Goal: Task Accomplishment & Management: Use online tool/utility

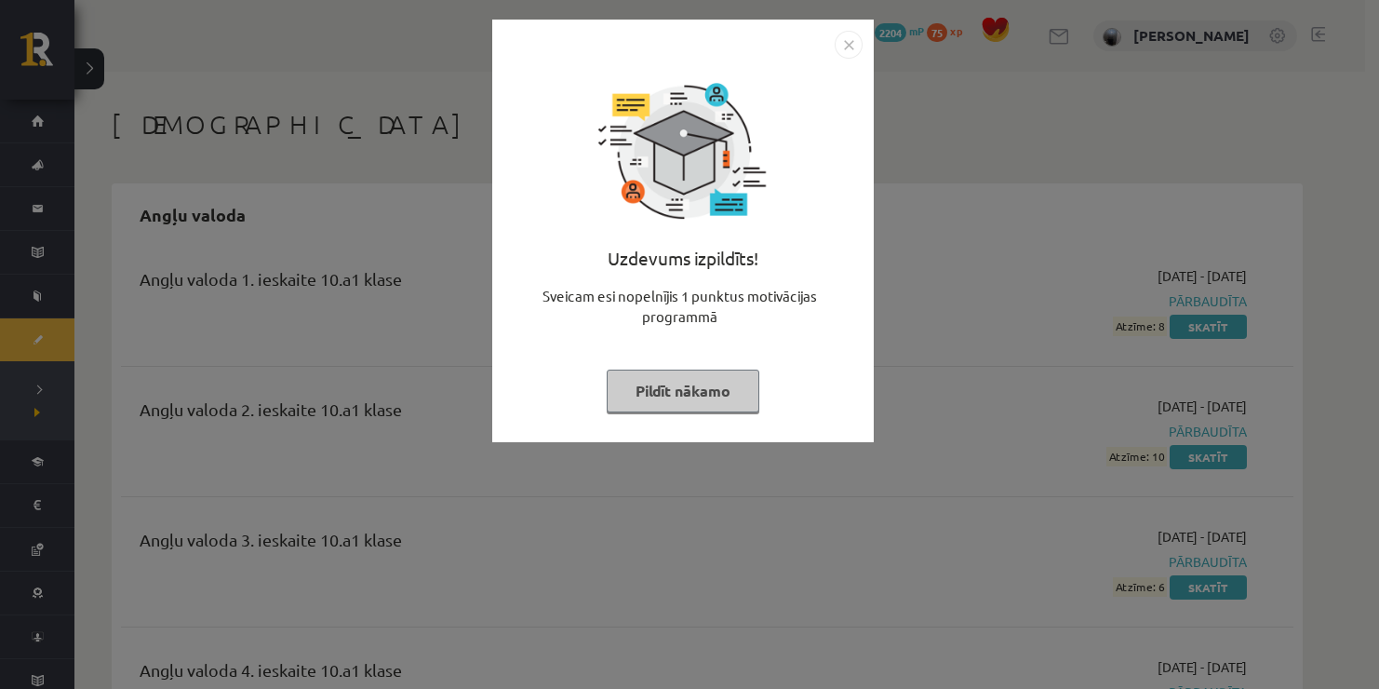
click at [855, 48] on img "Close" at bounding box center [849, 45] width 28 height 28
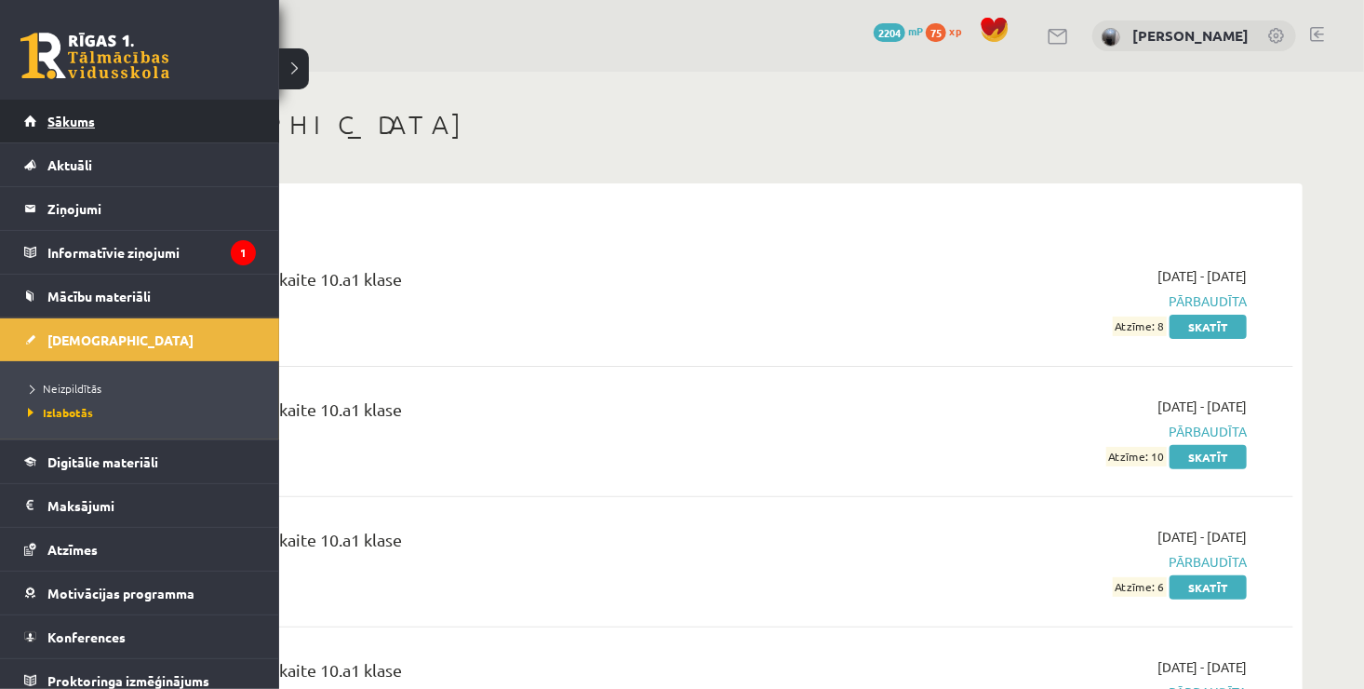
click at [31, 123] on link "Sākums" at bounding box center [140, 121] width 232 height 43
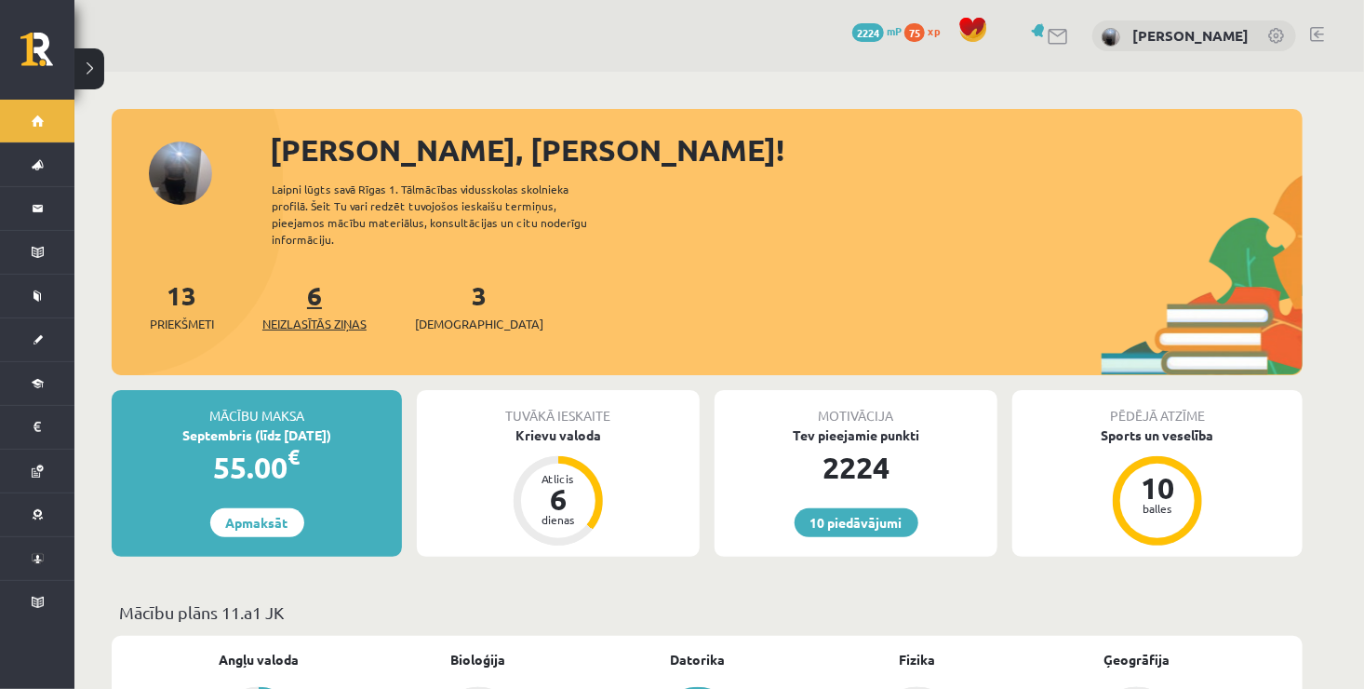
click at [304, 315] on span "Neizlasītās ziņas" at bounding box center [314, 324] width 104 height 19
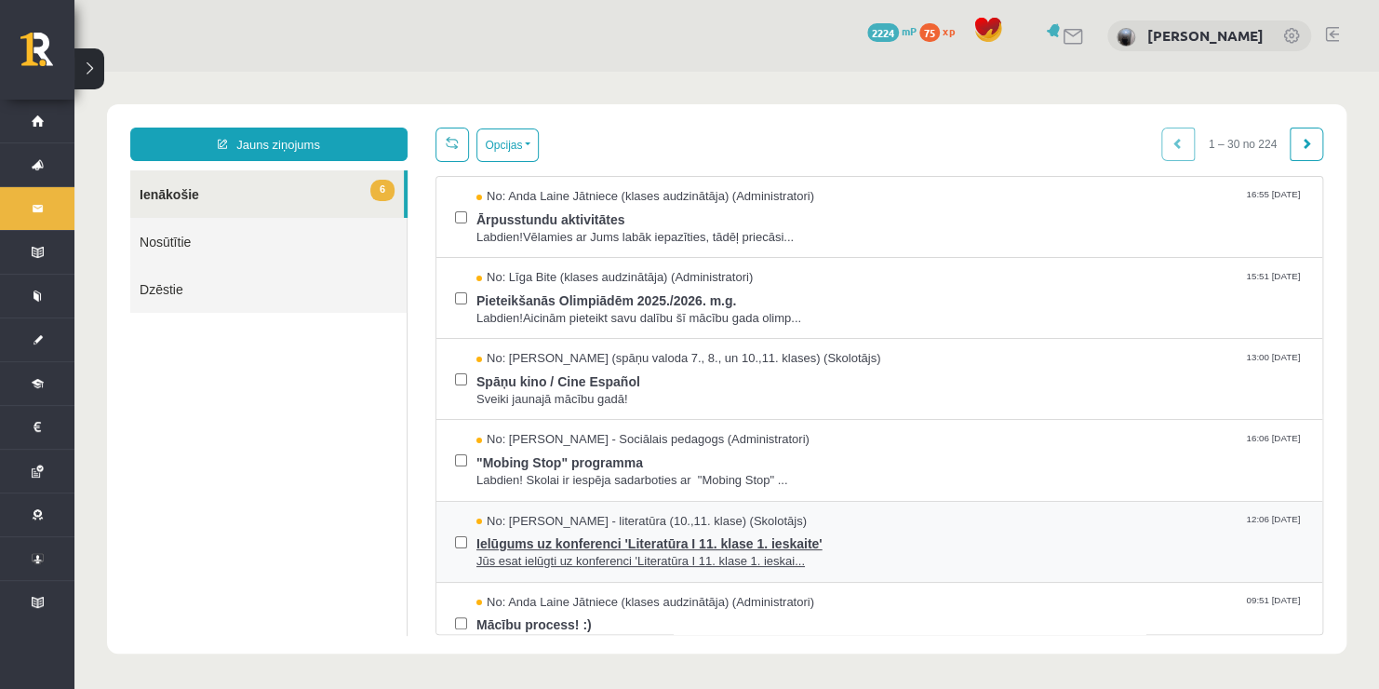
click at [570, 549] on span "Ielūgums uz konferenci 'Literatūra I 11. klase 1. ieskaite'" at bounding box center [890, 541] width 827 height 23
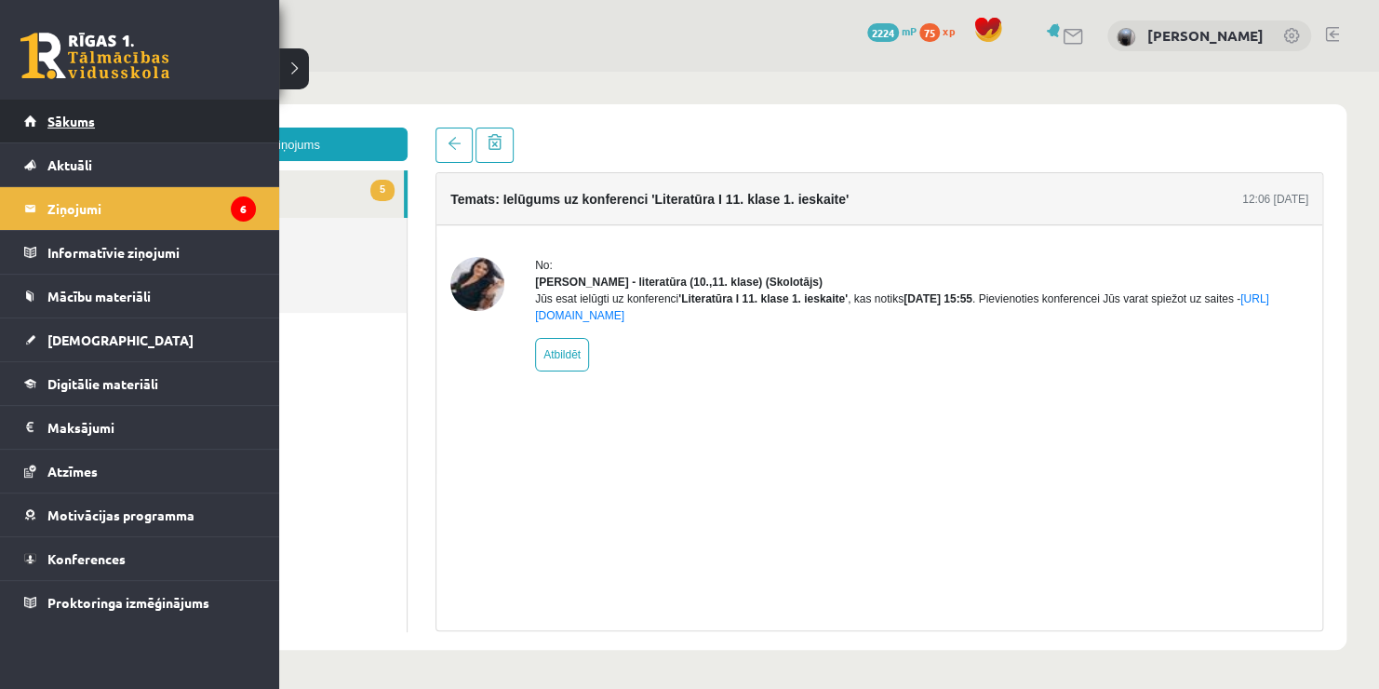
click at [58, 113] on span "Sākums" at bounding box center [70, 121] width 47 height 17
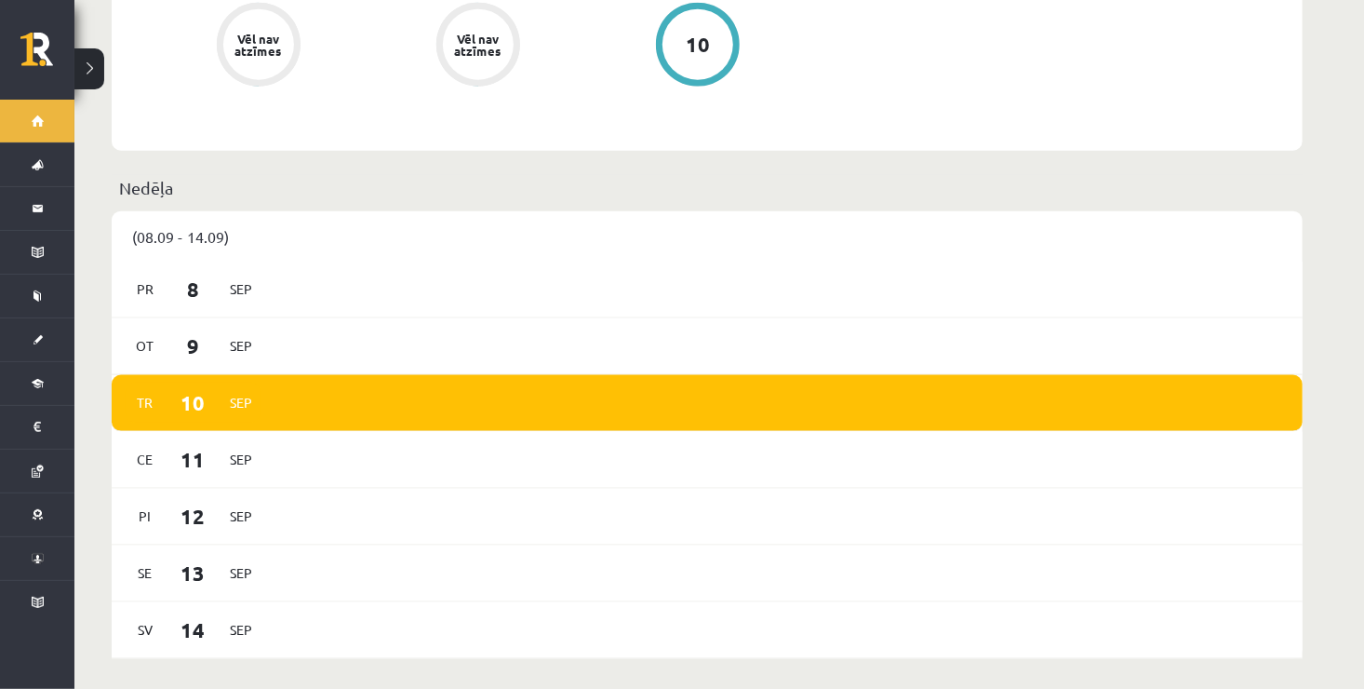
scroll to position [1031, 0]
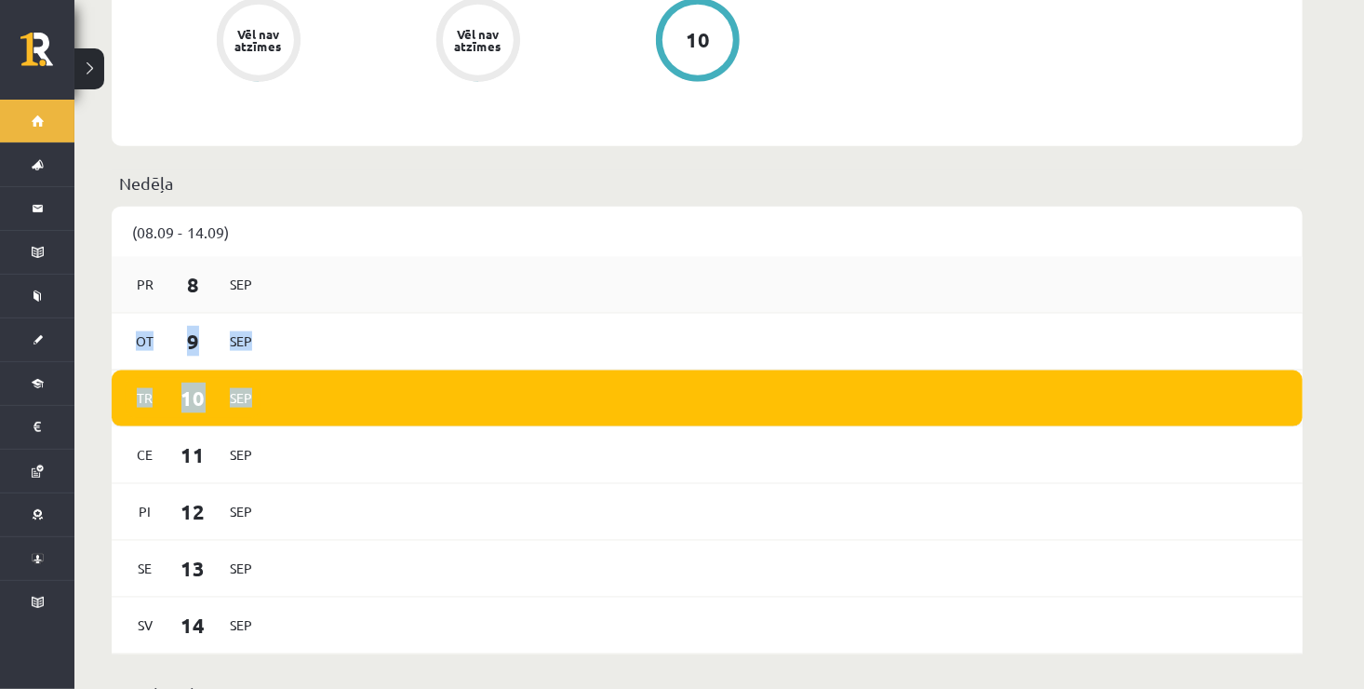
drag, startPoint x: 253, startPoint y: 392, endPoint x: 254, endPoint y: 248, distance: 143.3
click at [254, 257] on div "Pr 8 Sep Ot 9 Sep Tr 10 Sep Ce 11 Sep Pi 12 Sep Se 13 Sep Sv 14 Sep" at bounding box center [707, 455] width 1191 height 397
copy div "Ot 9 Sep Tr 10 Sep"
drag, startPoint x: 1002, startPoint y: 161, endPoint x: 1375, endPoint y: 208, distance: 375.2
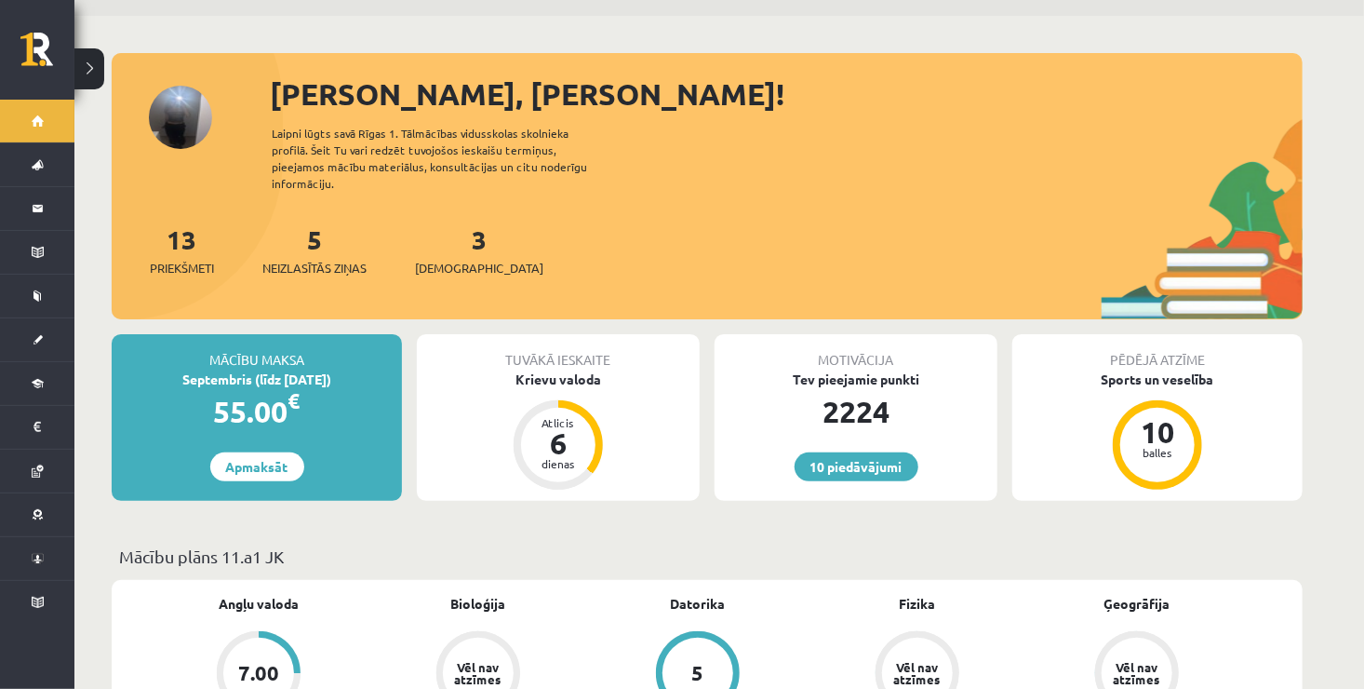
scroll to position [37, 0]
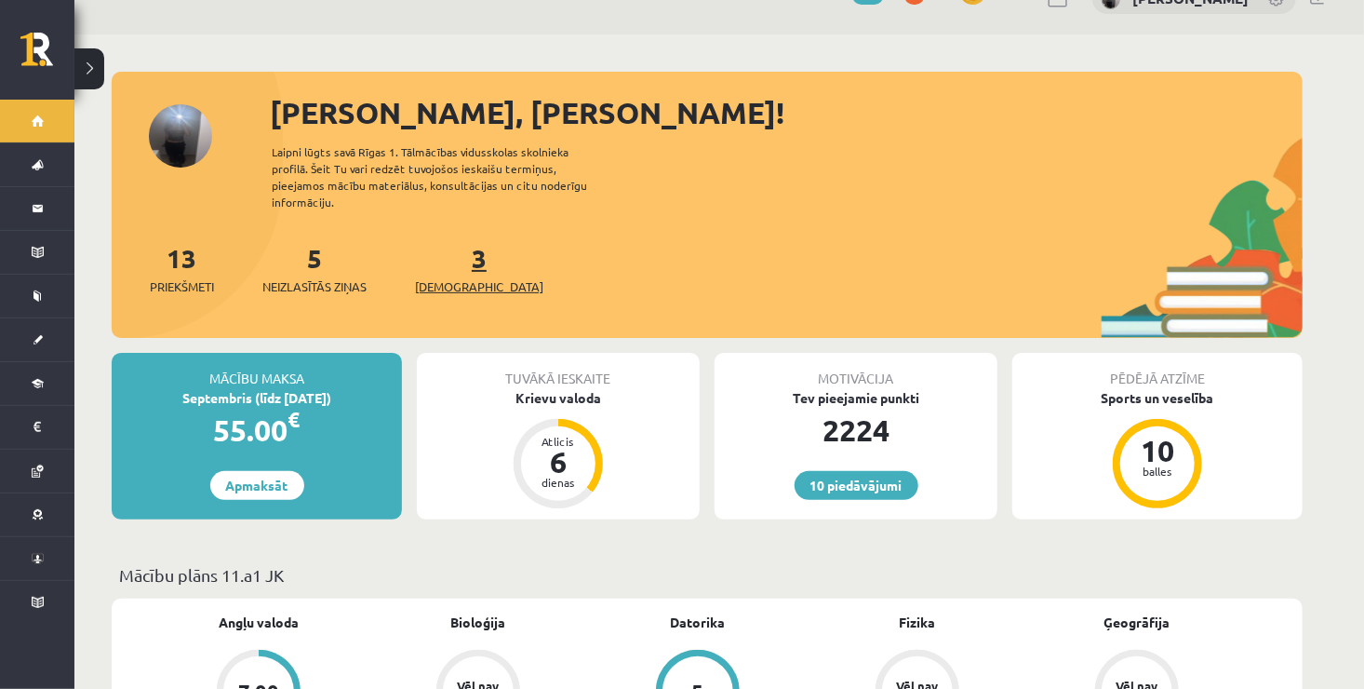
click at [448, 277] on span "[DEMOGRAPHIC_DATA]" at bounding box center [479, 286] width 128 height 19
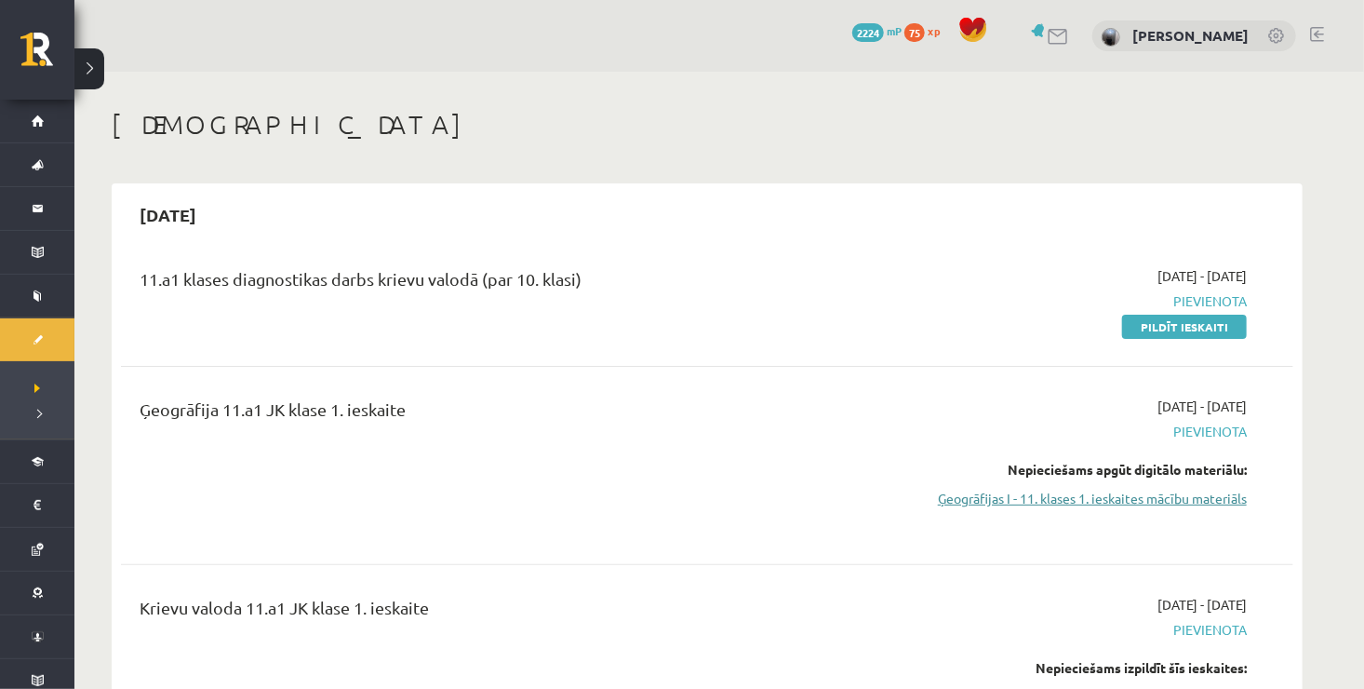
click at [1066, 494] on link "Ģeogrāfijas I - 11. klases 1. ieskaites mācību materiāls" at bounding box center [1071, 499] width 351 height 20
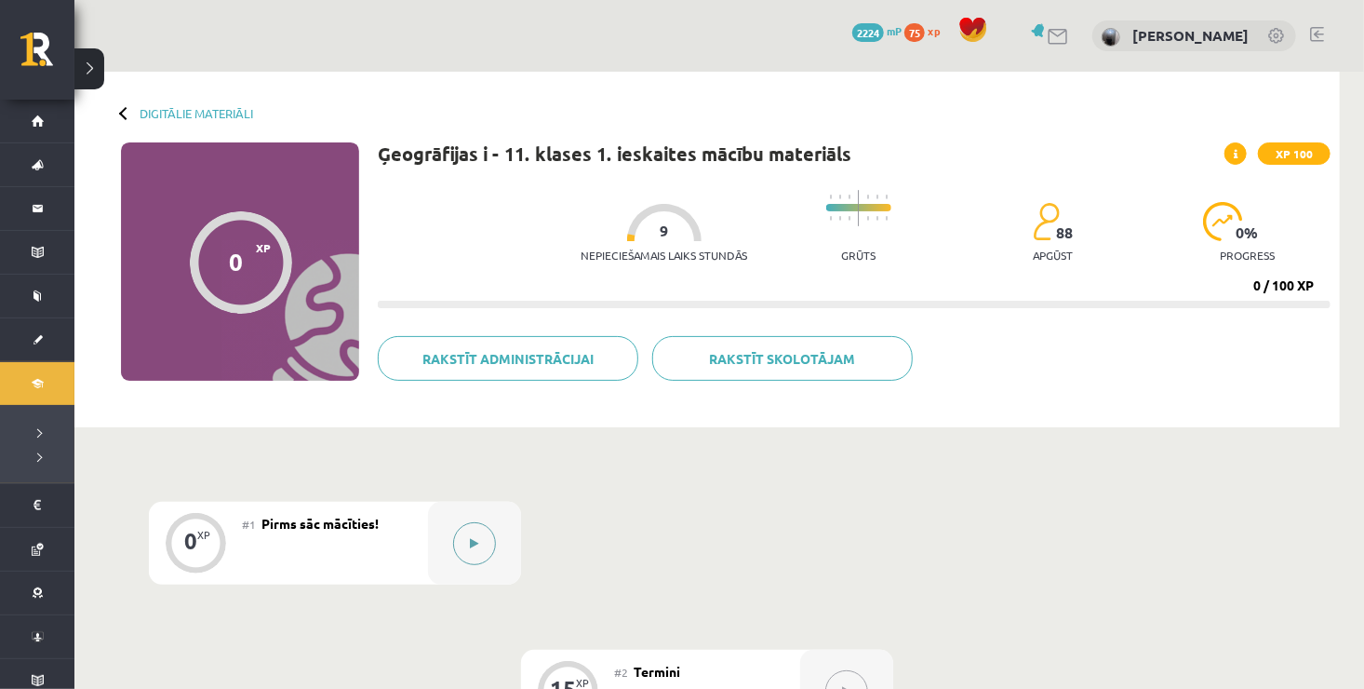
click at [485, 532] on button at bounding box center [474, 543] width 43 height 43
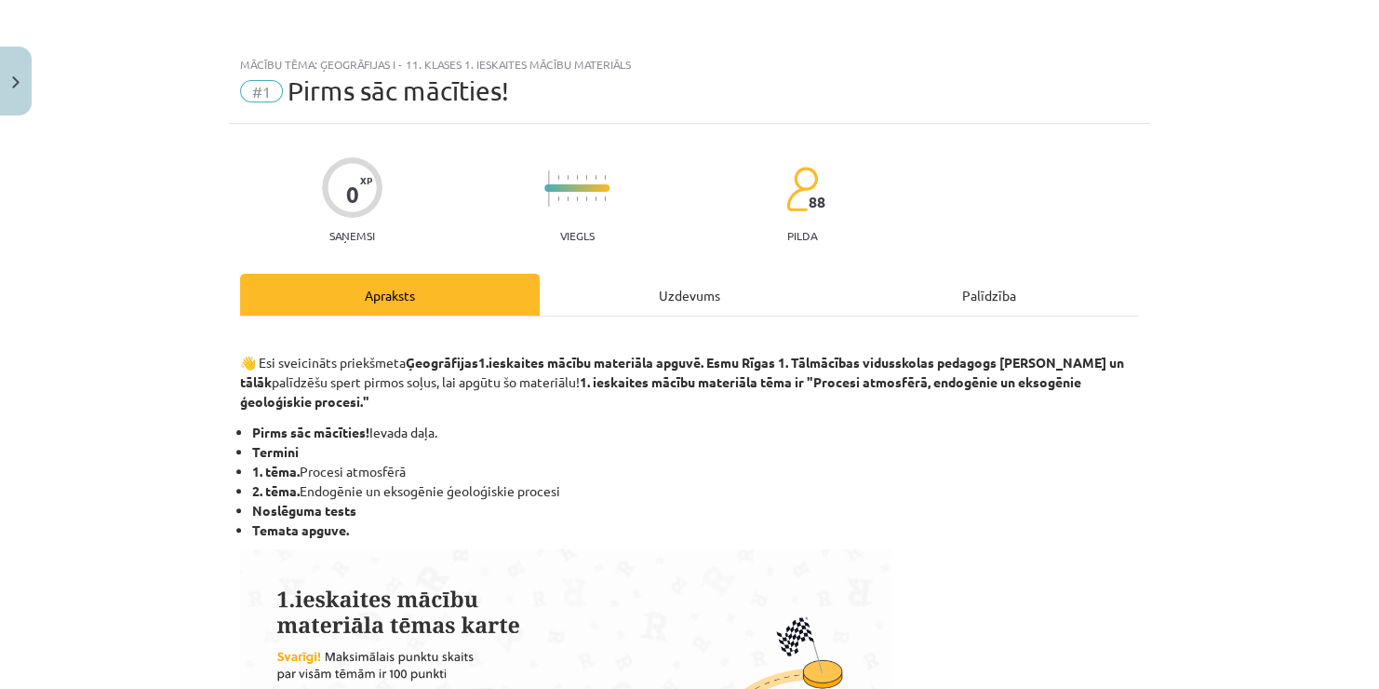
click at [675, 302] on div "Uzdevums" at bounding box center [690, 295] width 300 height 42
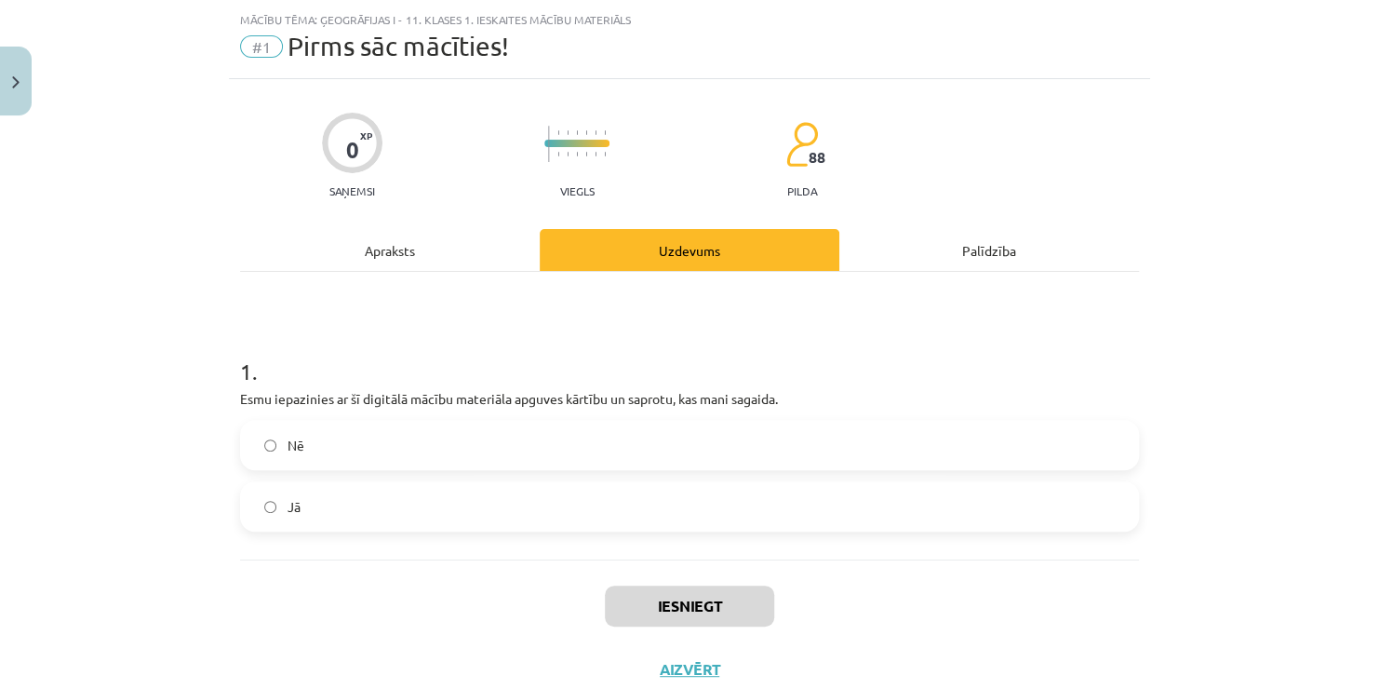
scroll to position [47, 0]
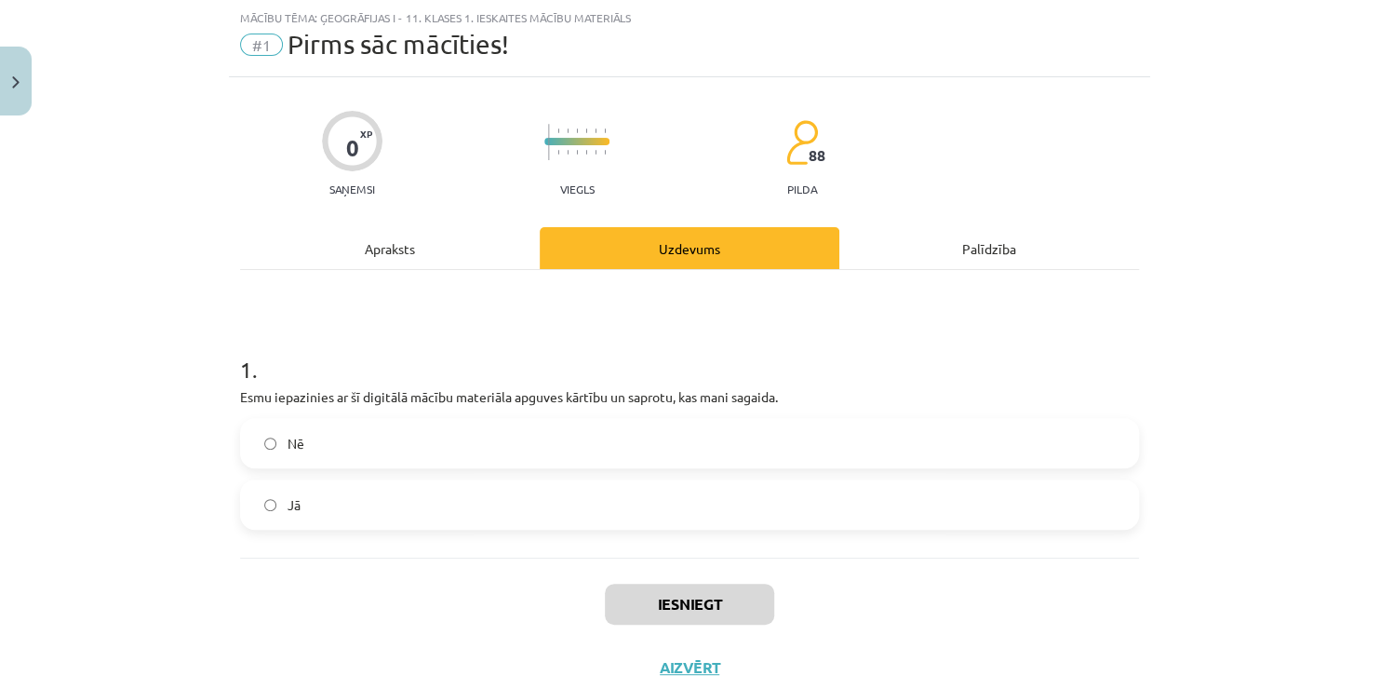
click at [472, 501] on label "Jā" at bounding box center [689, 504] width 895 height 47
click at [686, 596] on button "Iesniegt" at bounding box center [689, 604] width 169 height 41
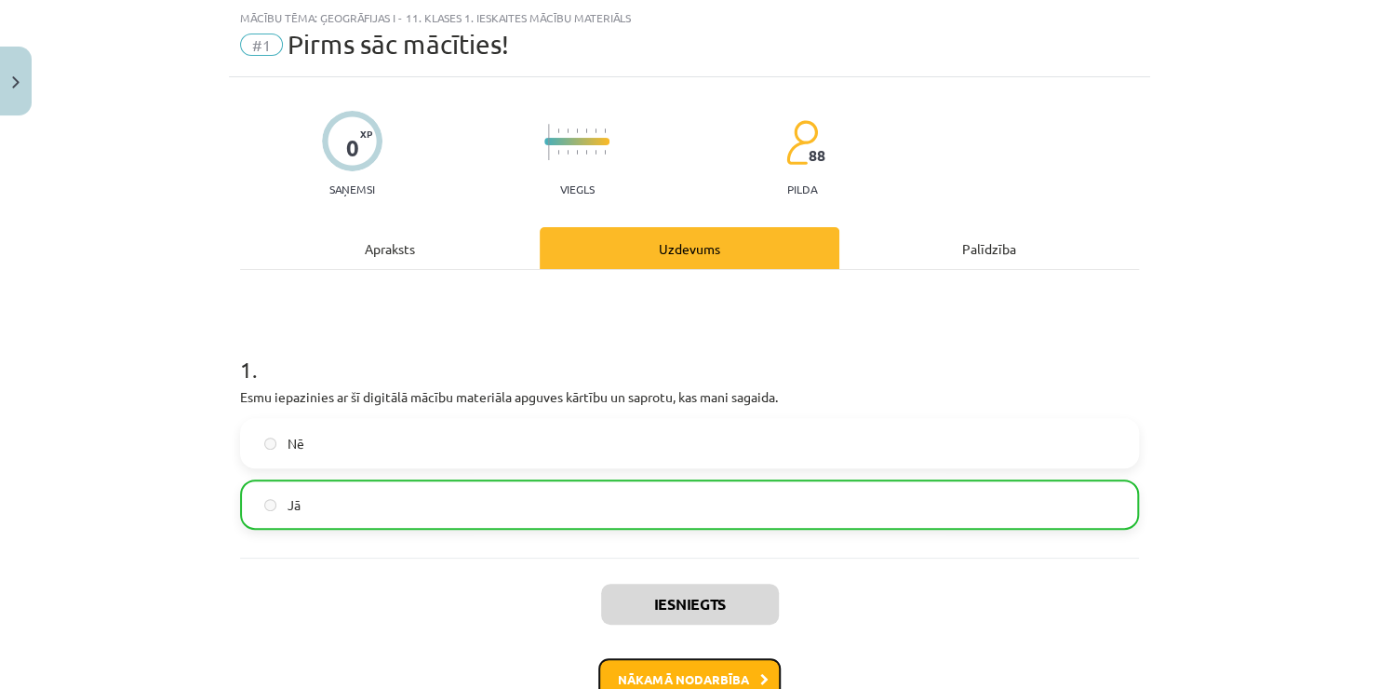
click at [697, 673] on button "Nākamā nodarbība" at bounding box center [689, 679] width 182 height 43
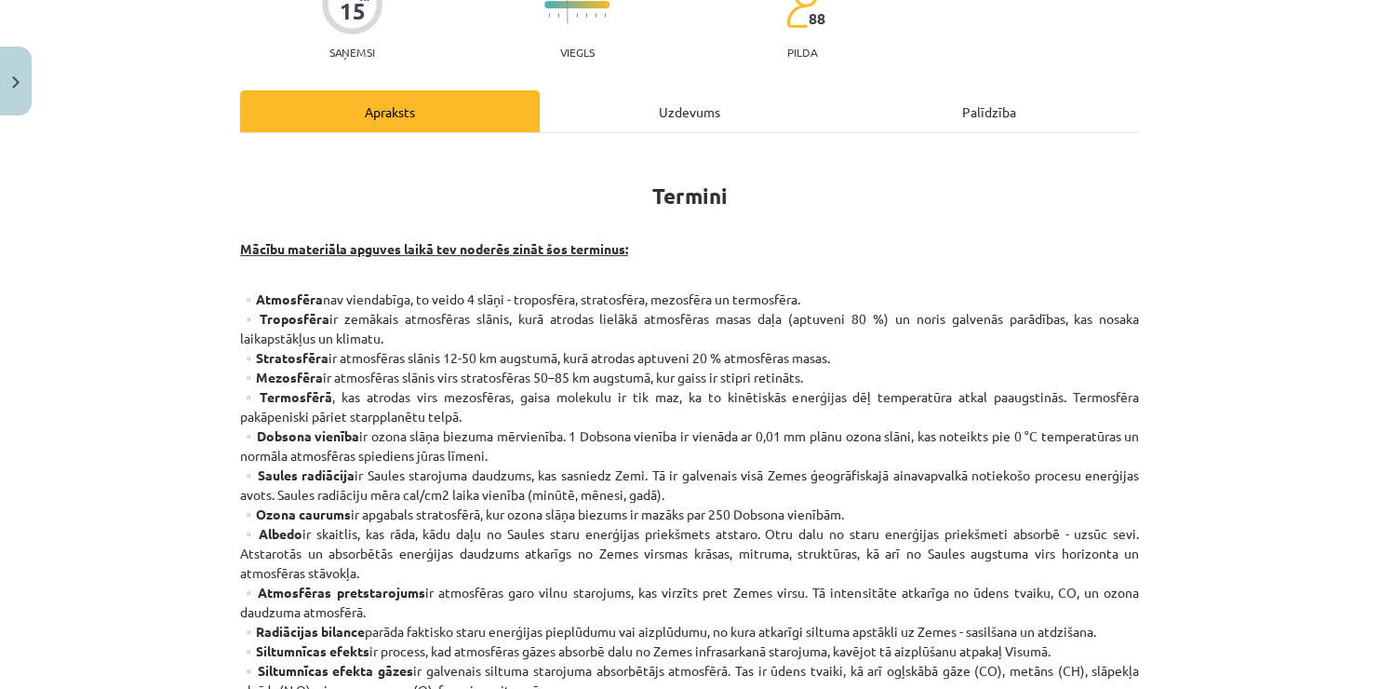
scroll to position [194, 0]
